Goal: Task Accomplishment & Management: Manage account settings

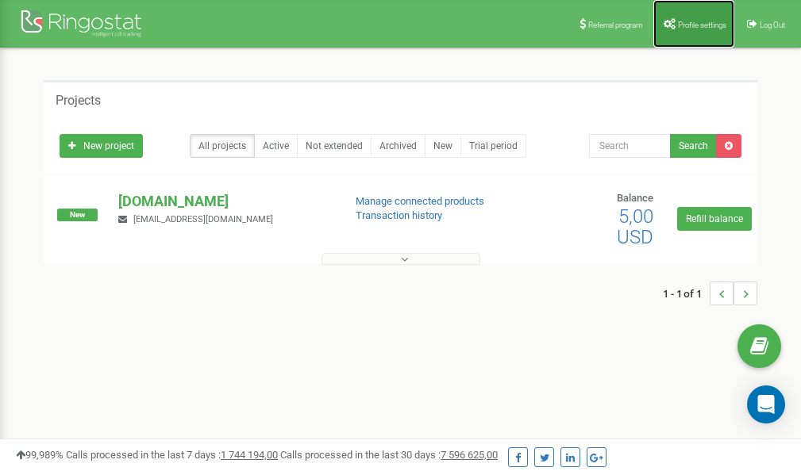
click at [684, 25] on span "Profile settings" at bounding box center [702, 25] width 48 height 9
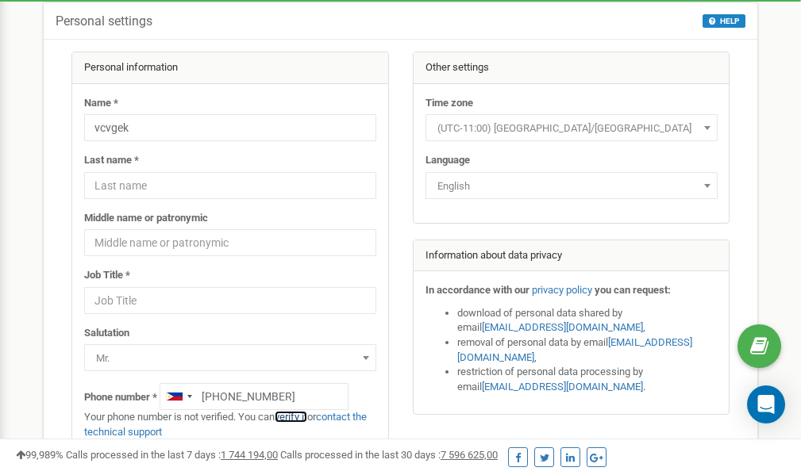
click at [302, 418] on link "verify it" at bounding box center [291, 417] width 33 height 12
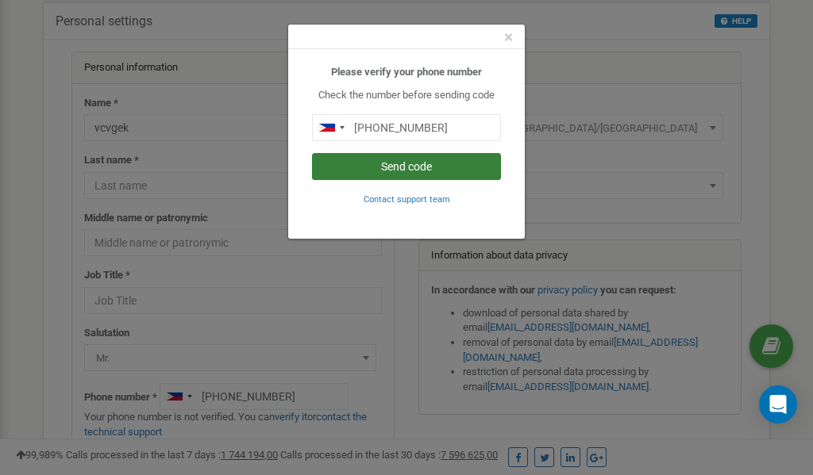
click at [407, 167] on button "Send code" at bounding box center [406, 166] width 189 height 27
